Goal: Obtain resource: Download file/media

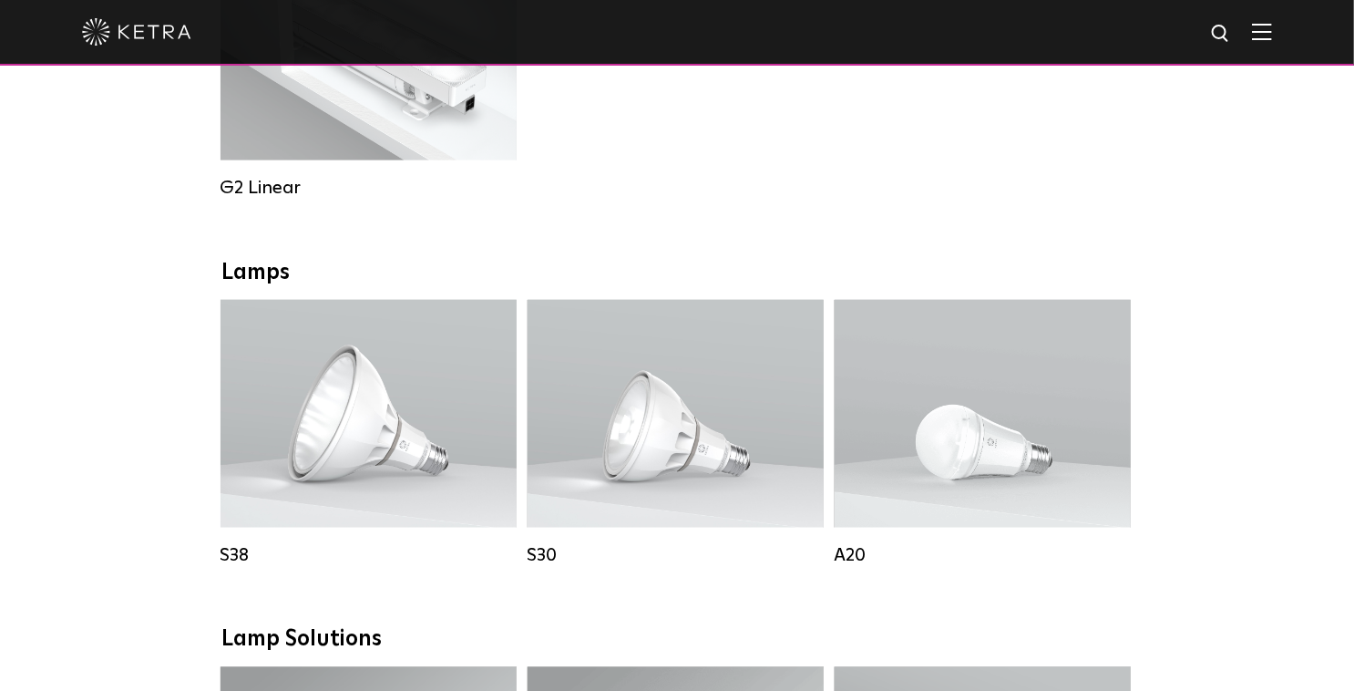
scroll to position [1151, 0]
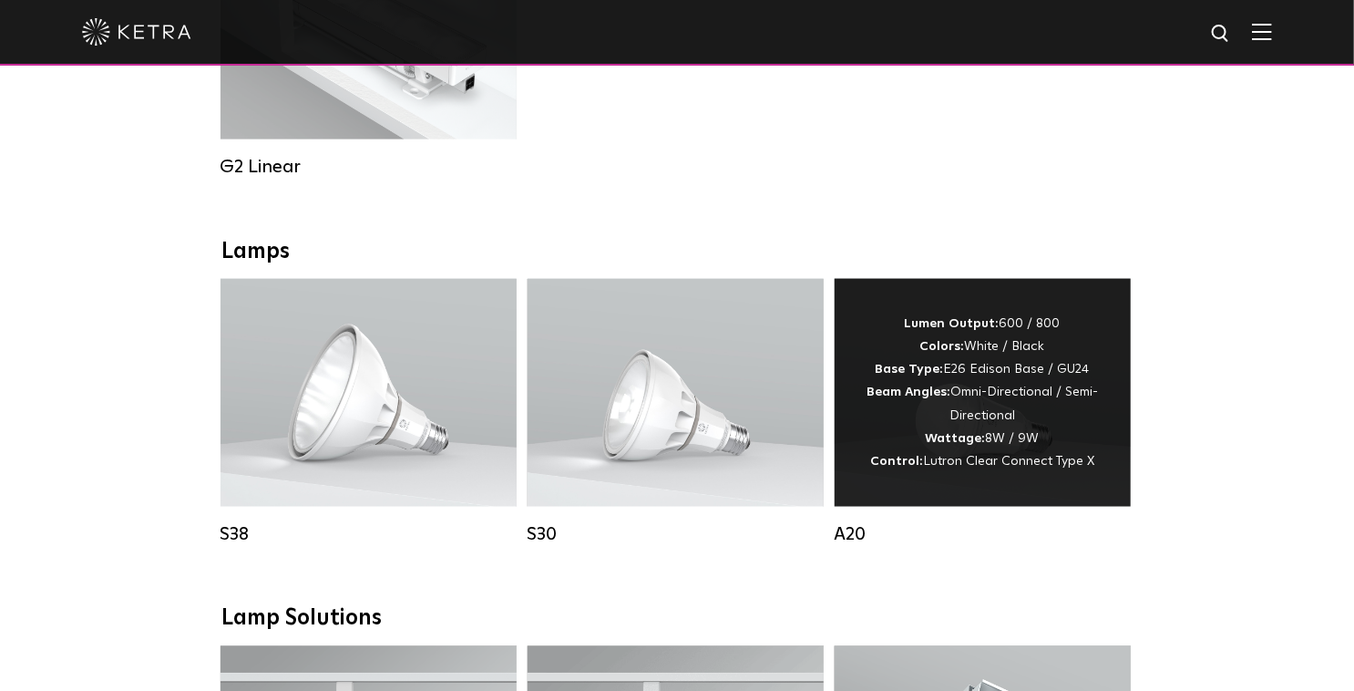
click at [975, 419] on div "Lumen Output: 600 / 800 Colors: White / Black Base Type: E26 Edison Base / GU24…" at bounding box center [983, 393] width 242 height 160
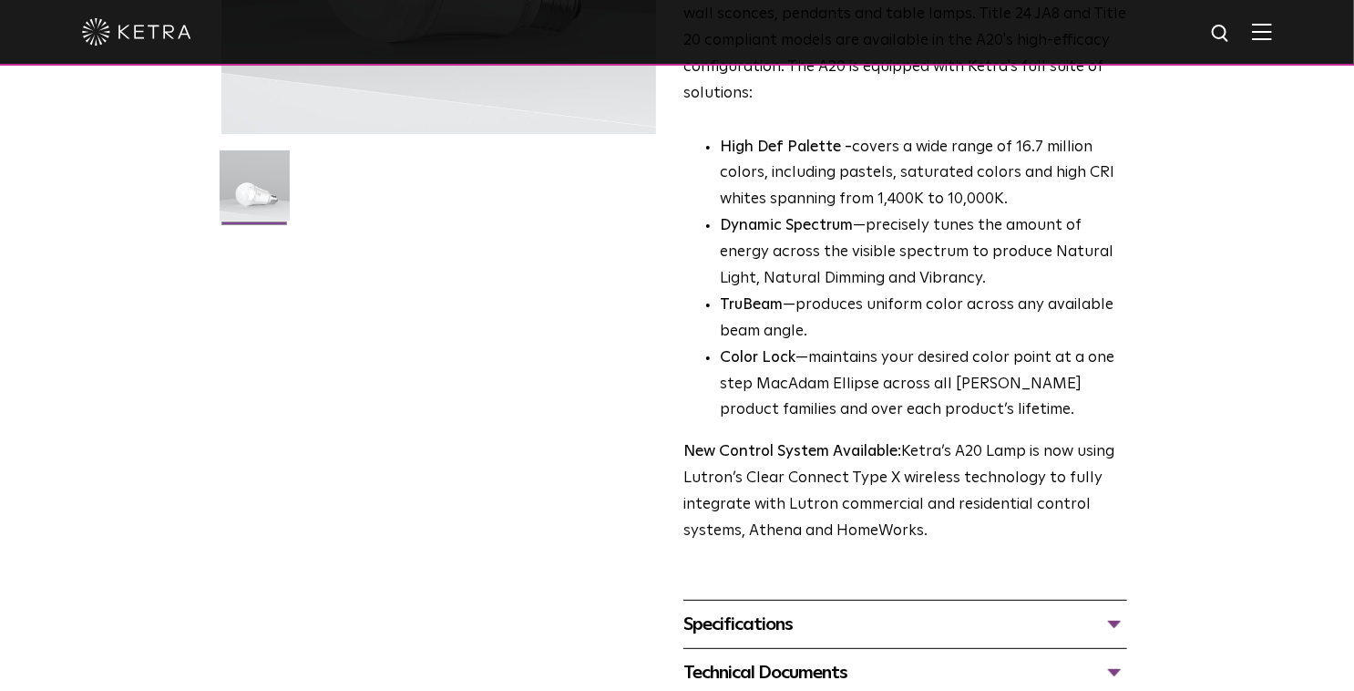
scroll to position [598, 0]
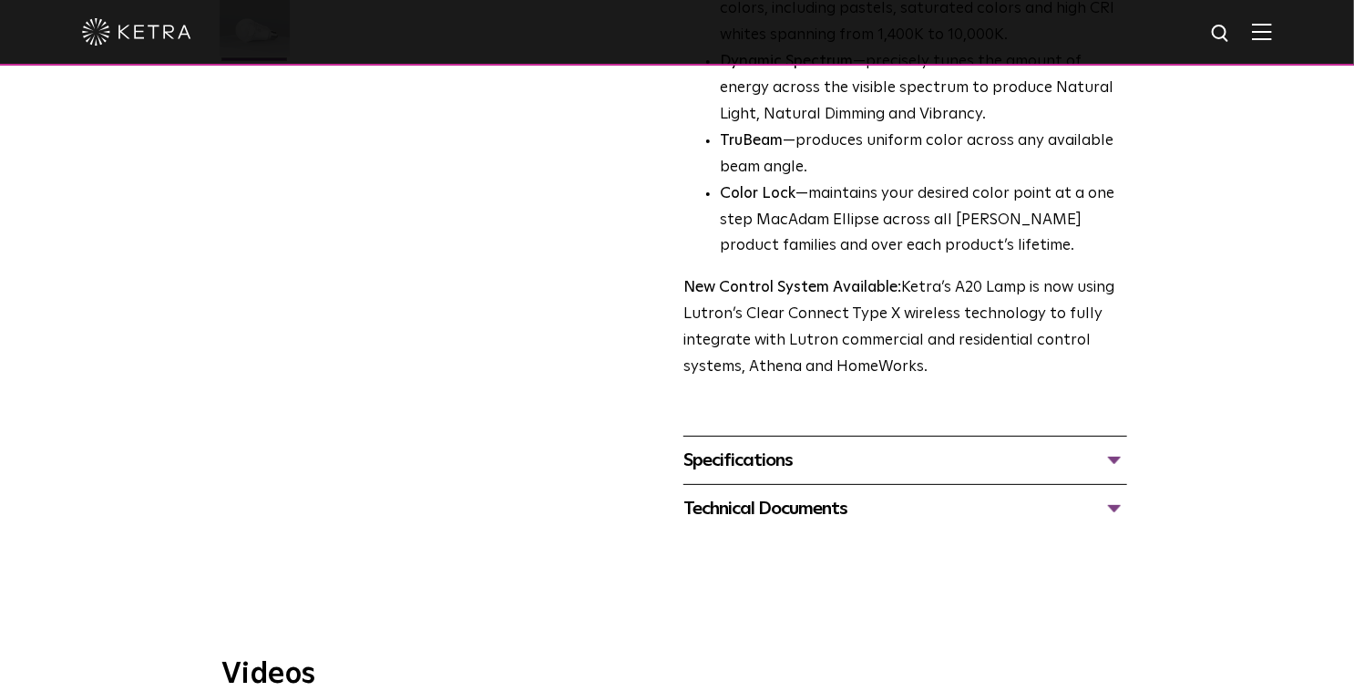
click at [1117, 446] on div "Specifications" at bounding box center [906, 460] width 444 height 29
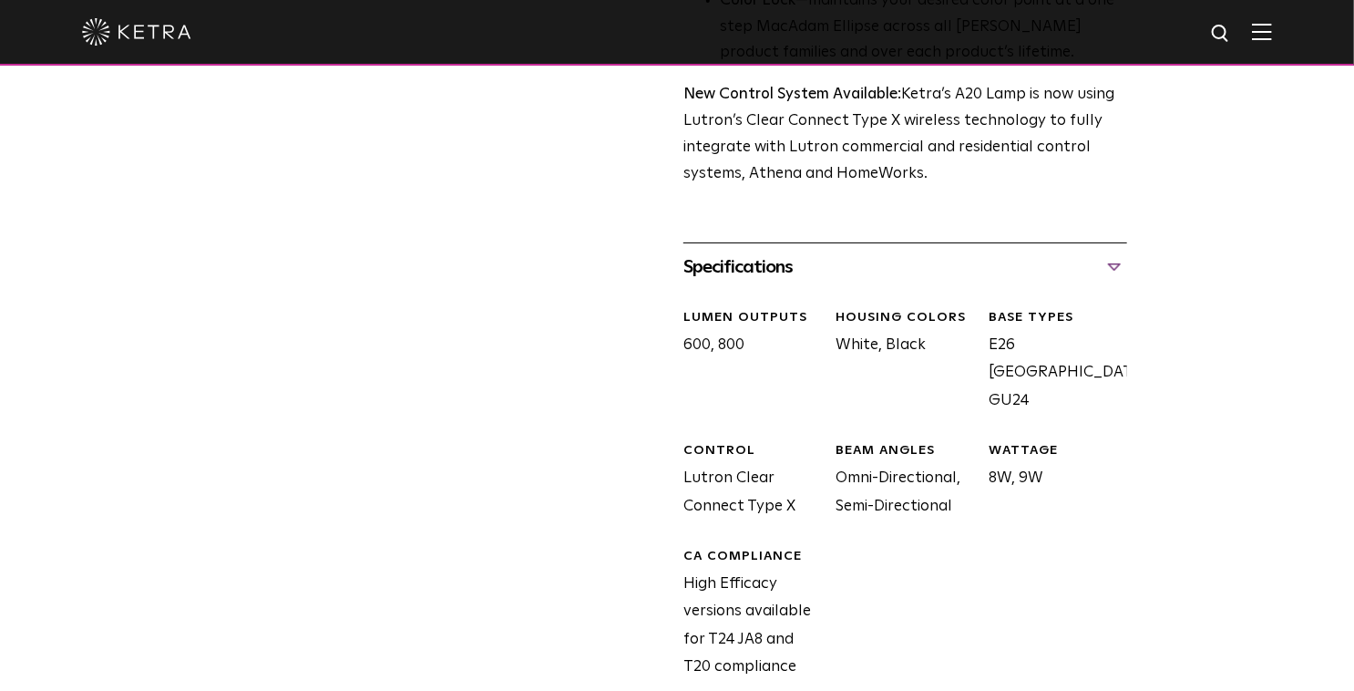
scroll to position [1039, 0]
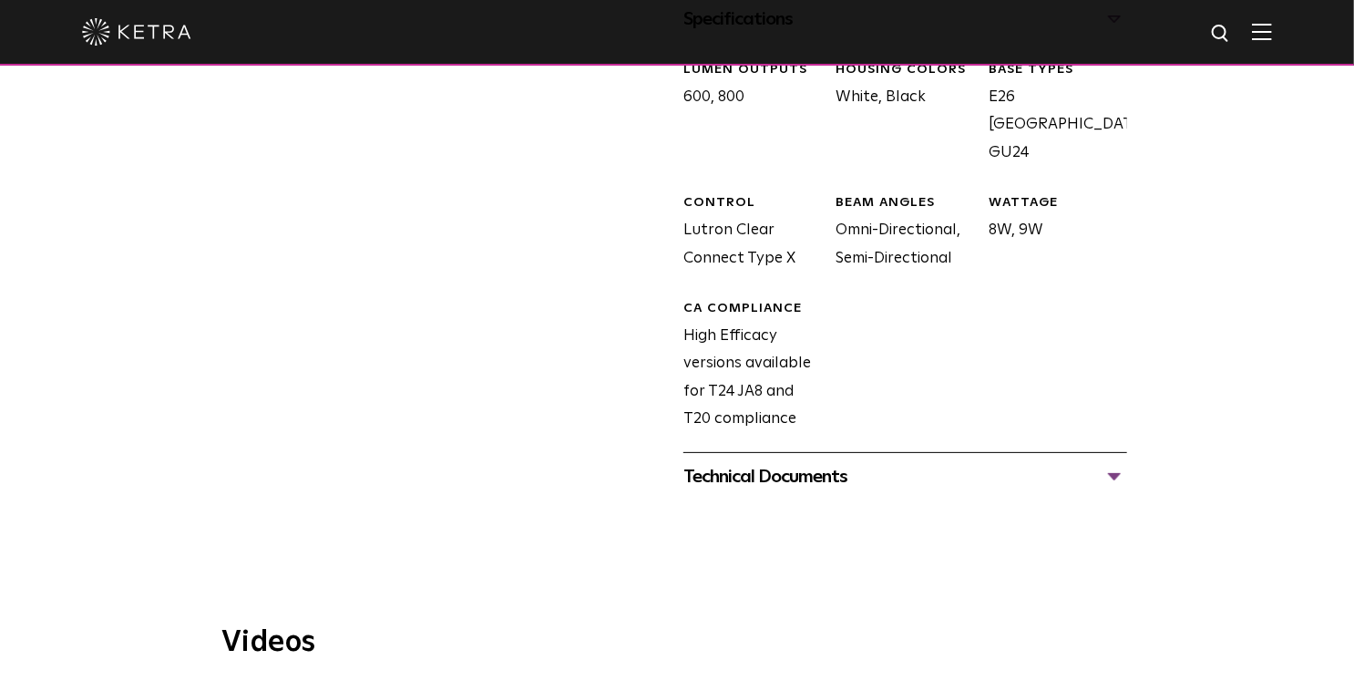
click at [1114, 462] on div "Technical Documents" at bounding box center [906, 476] width 444 height 29
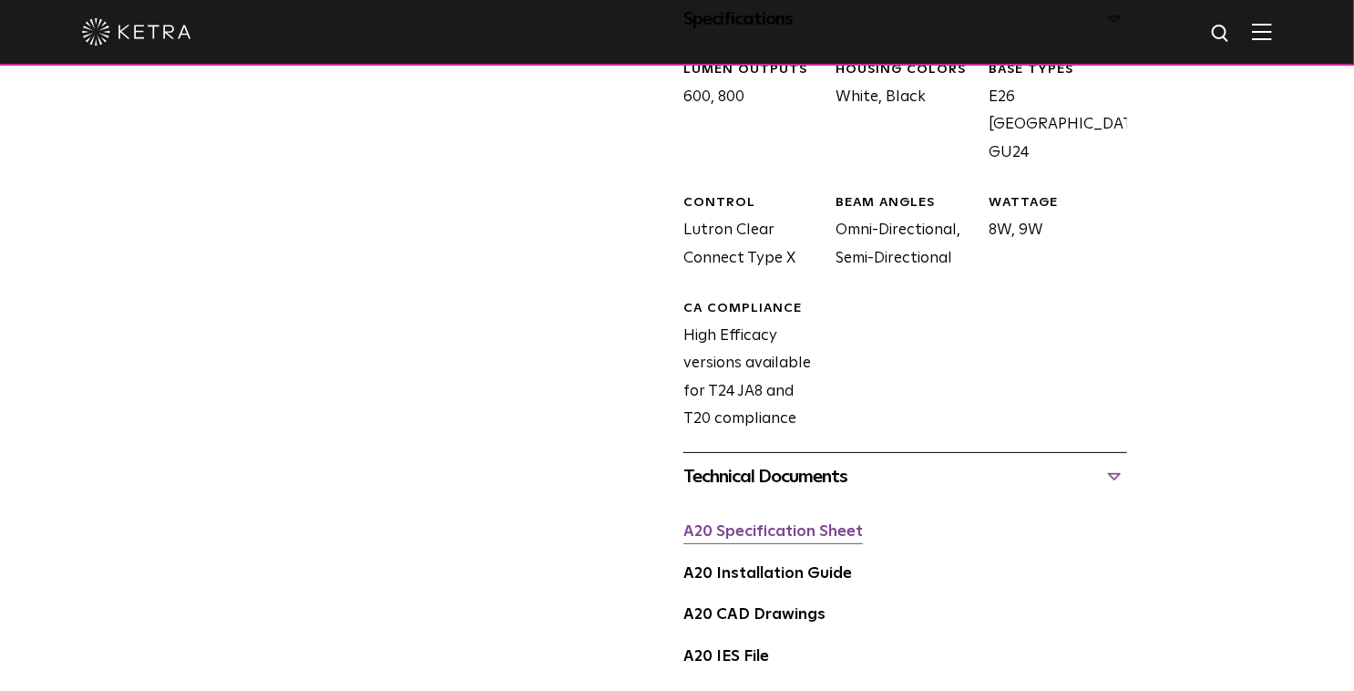
click at [776, 524] on link "A20 Specification Sheet" at bounding box center [774, 531] width 180 height 15
